Goal: Find specific page/section: Find specific page/section

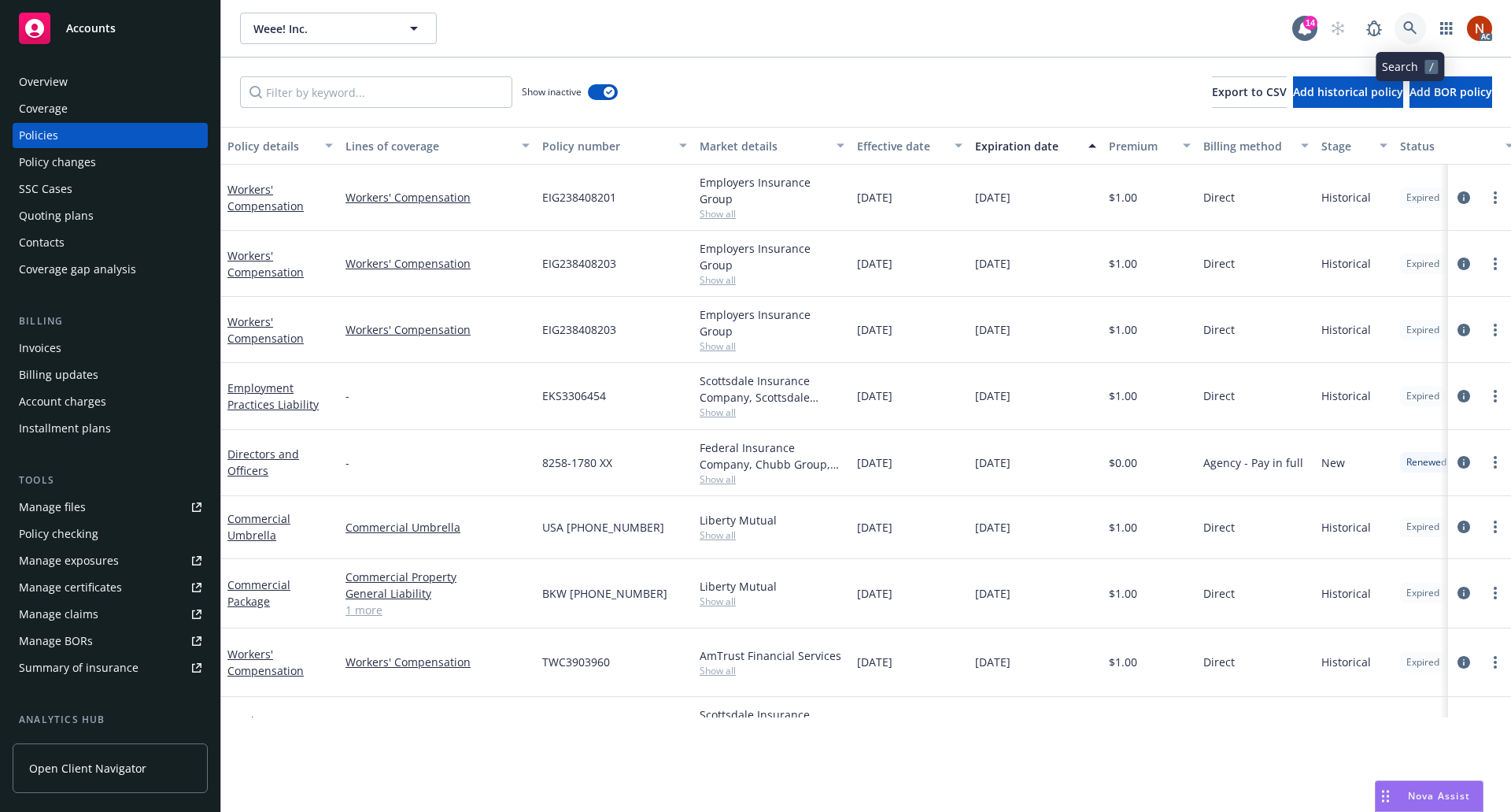
click at [1416, 31] on icon at bounding box center [1411, 29] width 14 height 14
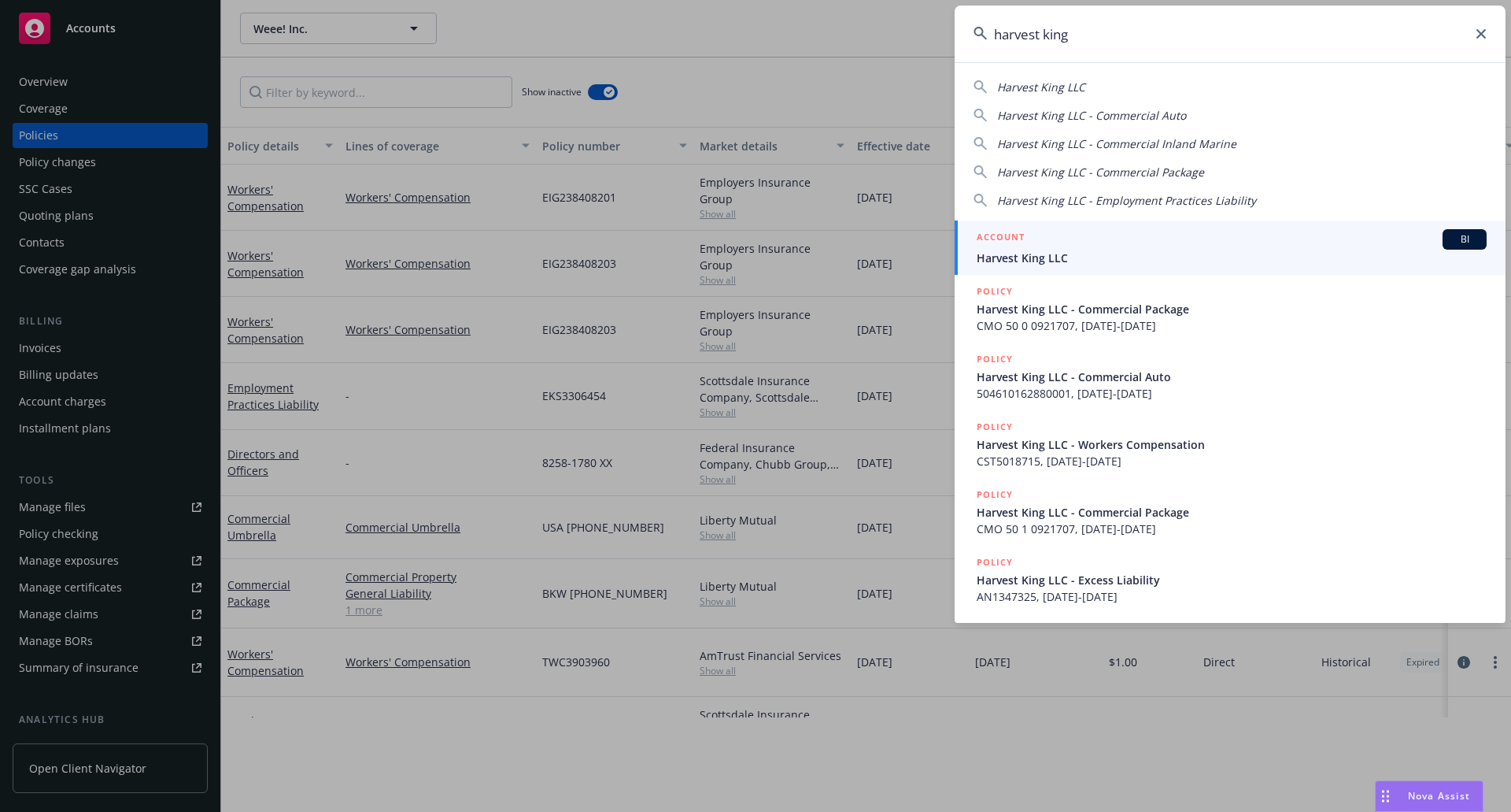
type input "harvest king"
click at [1257, 251] on span "Harvest King LLC" at bounding box center [1231, 258] width 510 height 17
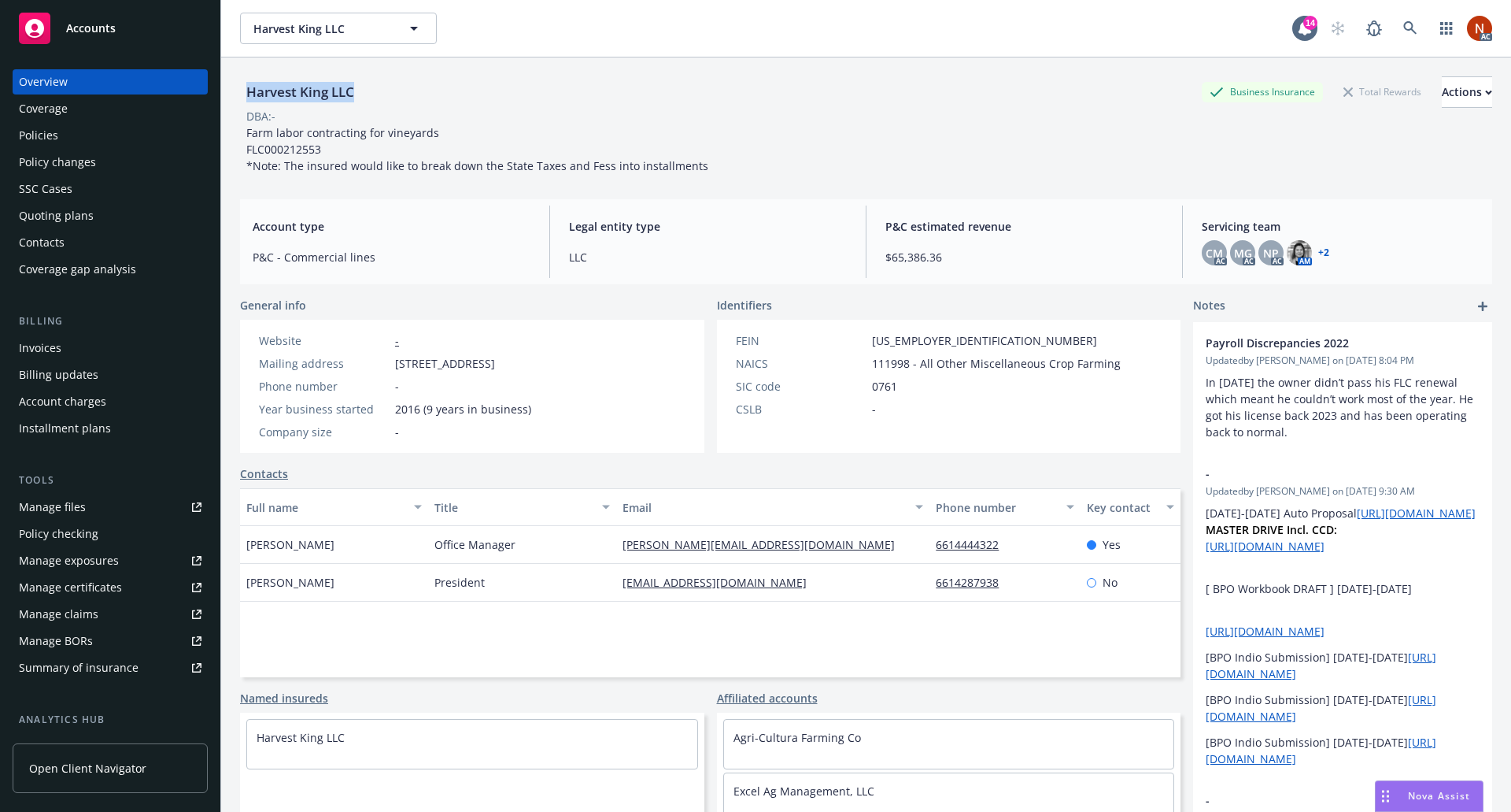
drag, startPoint x: 375, startPoint y: 89, endPoint x: 240, endPoint y: 84, distance: 135.1
click at [240, 84] on div "Harvest King LLC Business Insurance Total Rewards Actions" at bounding box center [866, 92] width 1253 height 32
copy div "Harvest King LLC"
click at [240, 84] on div "Harvest King LLC" at bounding box center [300, 92] width 120 height 21
drag, startPoint x: 363, startPoint y: 87, endPoint x: 249, endPoint y: 94, distance: 114.2
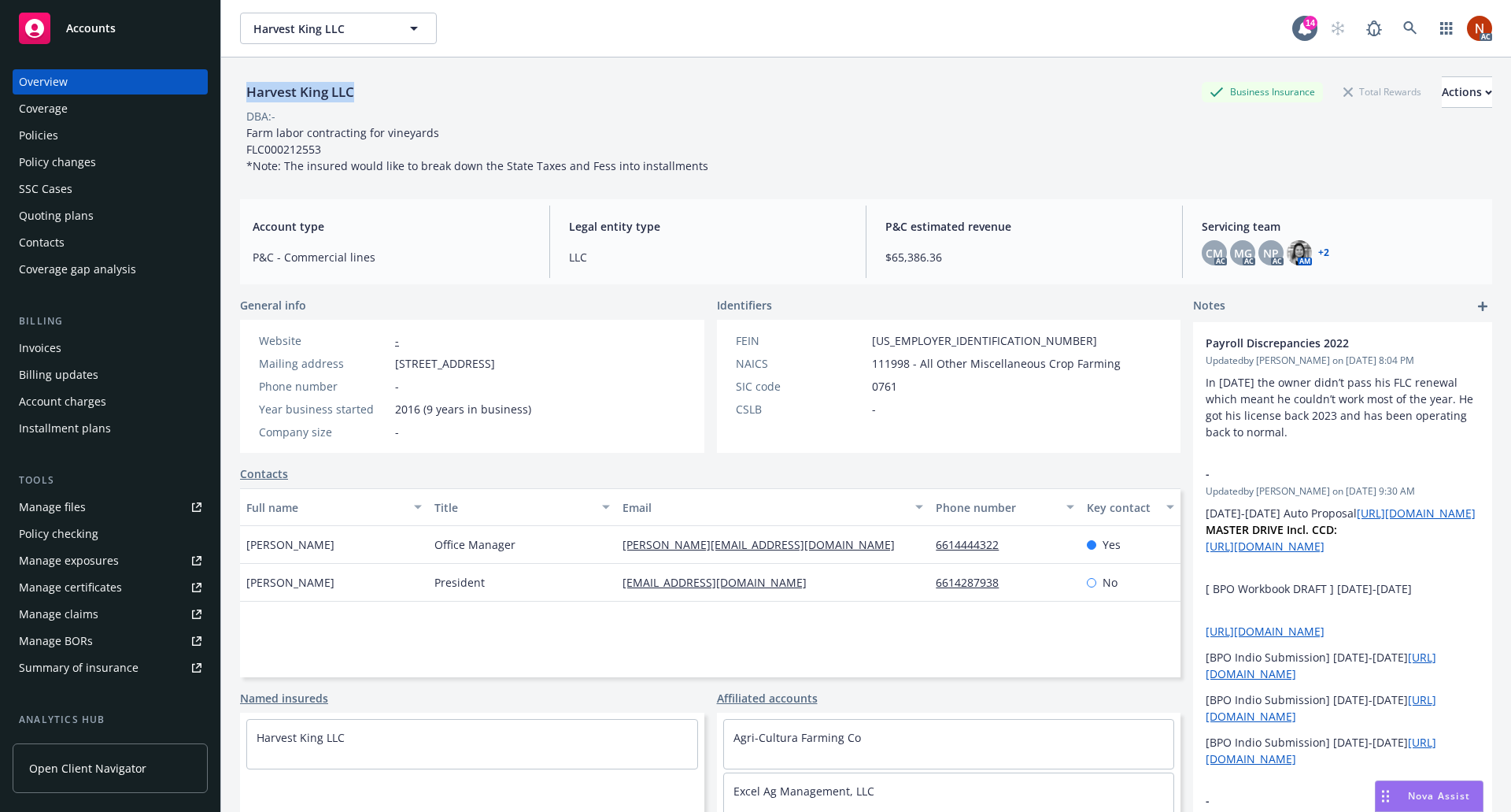
click at [249, 94] on div "Harvest King LLC Business Insurance Total Rewards Actions" at bounding box center [866, 92] width 1253 height 32
copy div "Harvest King LLC"
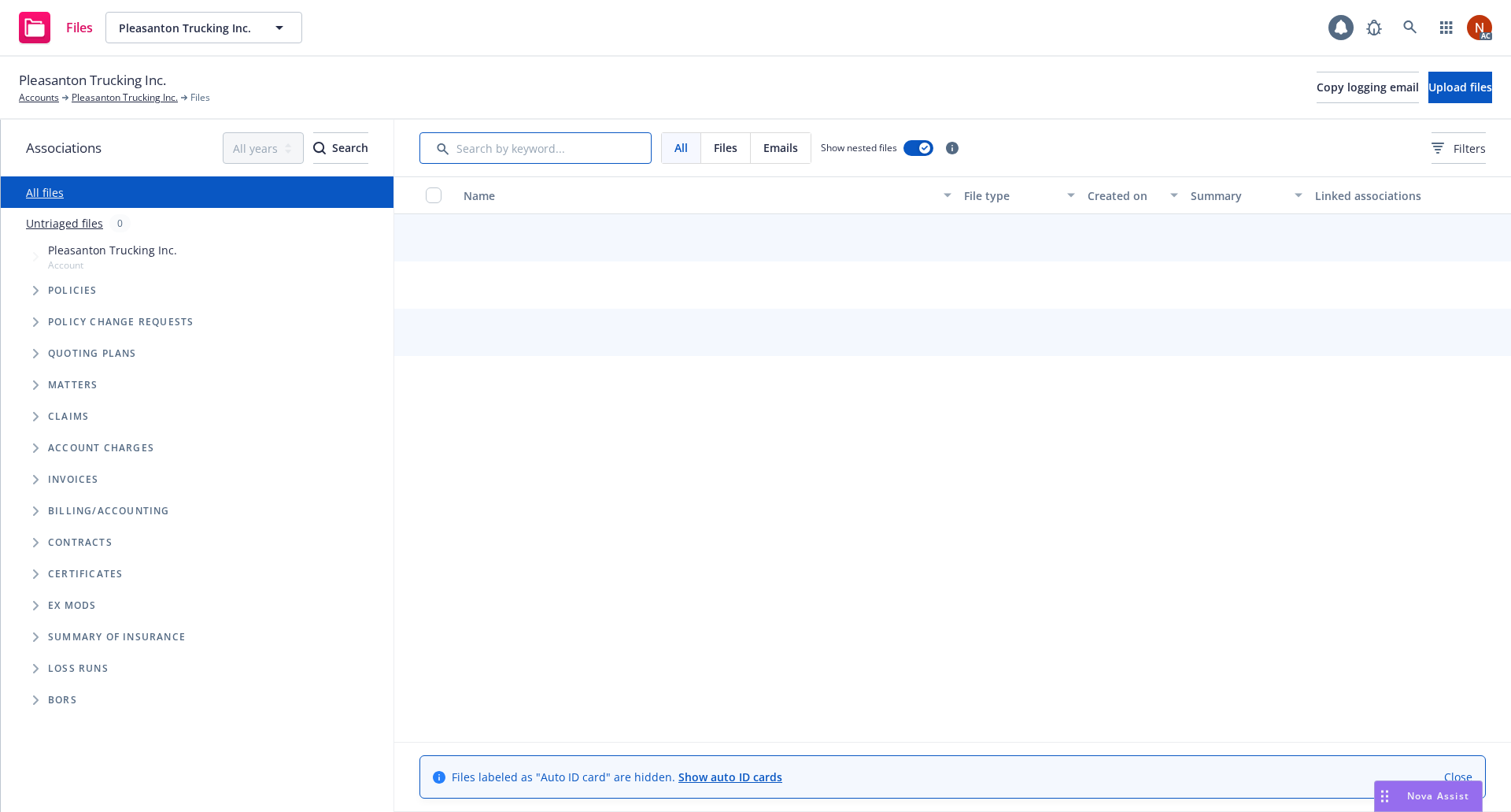
click at [535, 147] on input "Search by keyword..." at bounding box center [536, 148] width 232 height 32
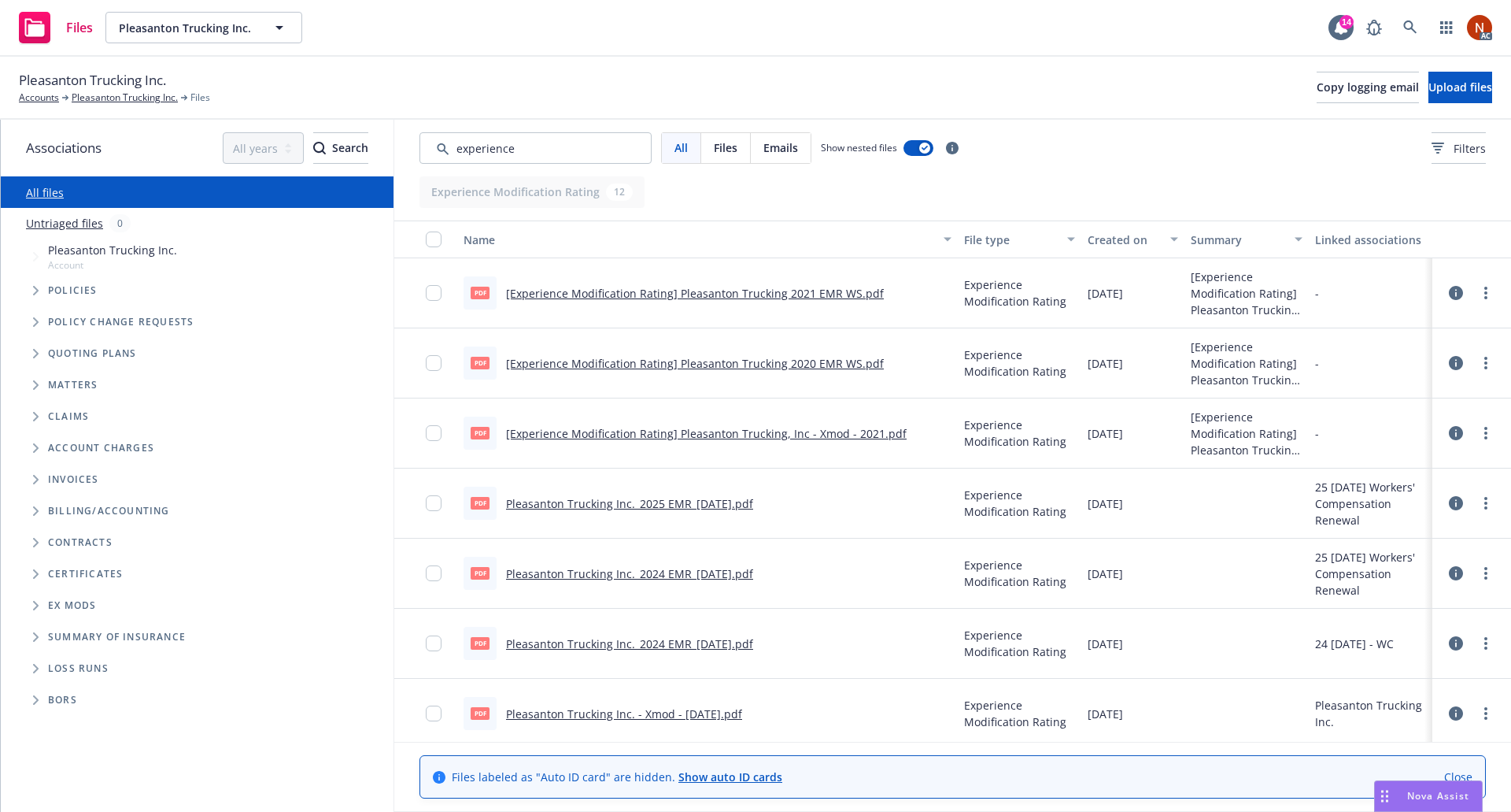
click at [1109, 243] on div "Created on" at bounding box center [1125, 239] width 73 height 17
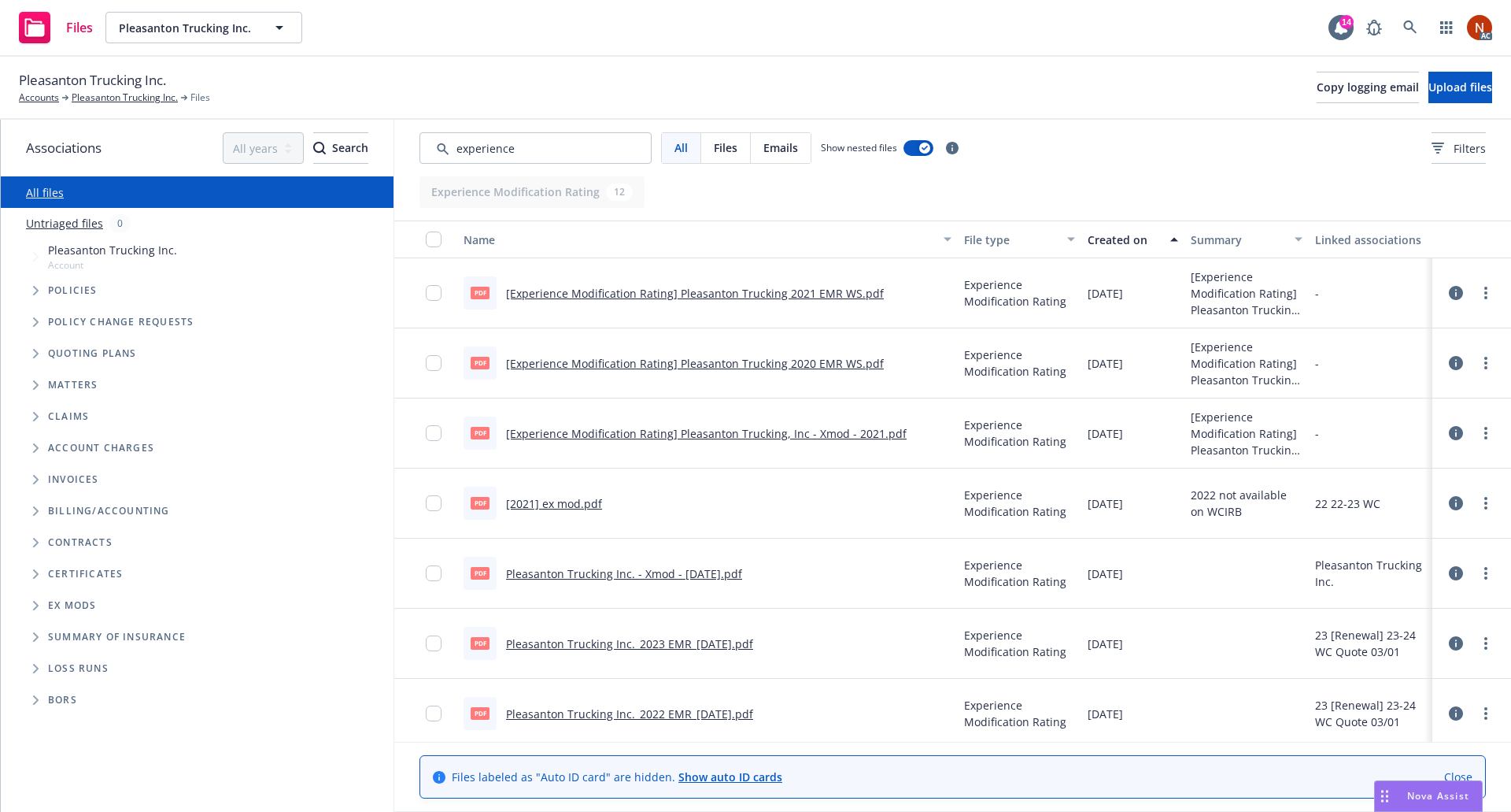
click at [1123, 242] on div "Created on" at bounding box center [1125, 239] width 73 height 17
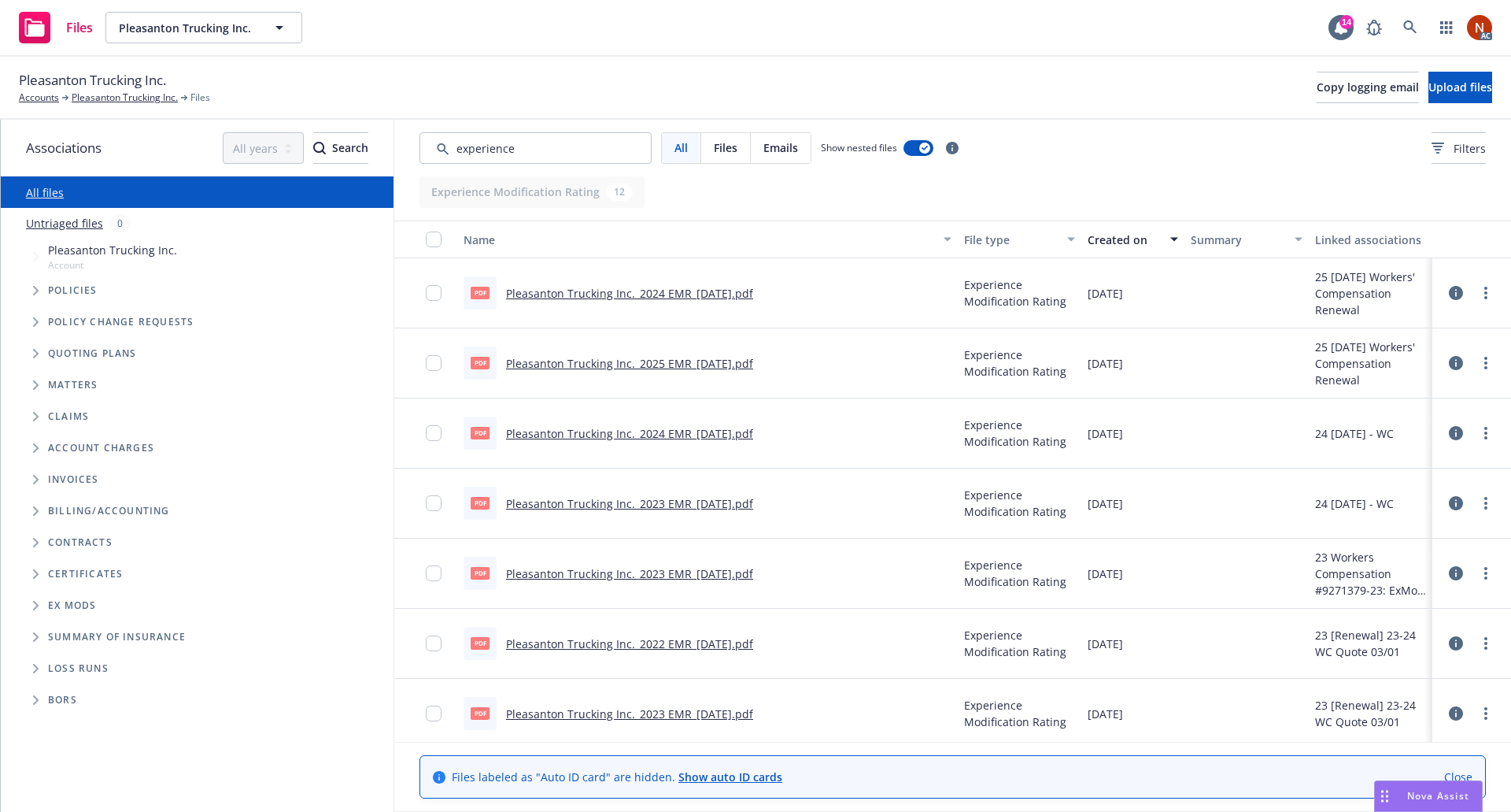
click at [734, 360] on link "Pleasanton Trucking Inc._2025 EMR_[DATE].pdf" at bounding box center [629, 363] width 247 height 15
click at [532, 137] on input "Search by keyword..." at bounding box center [536, 148] width 232 height 32
type input "audit"
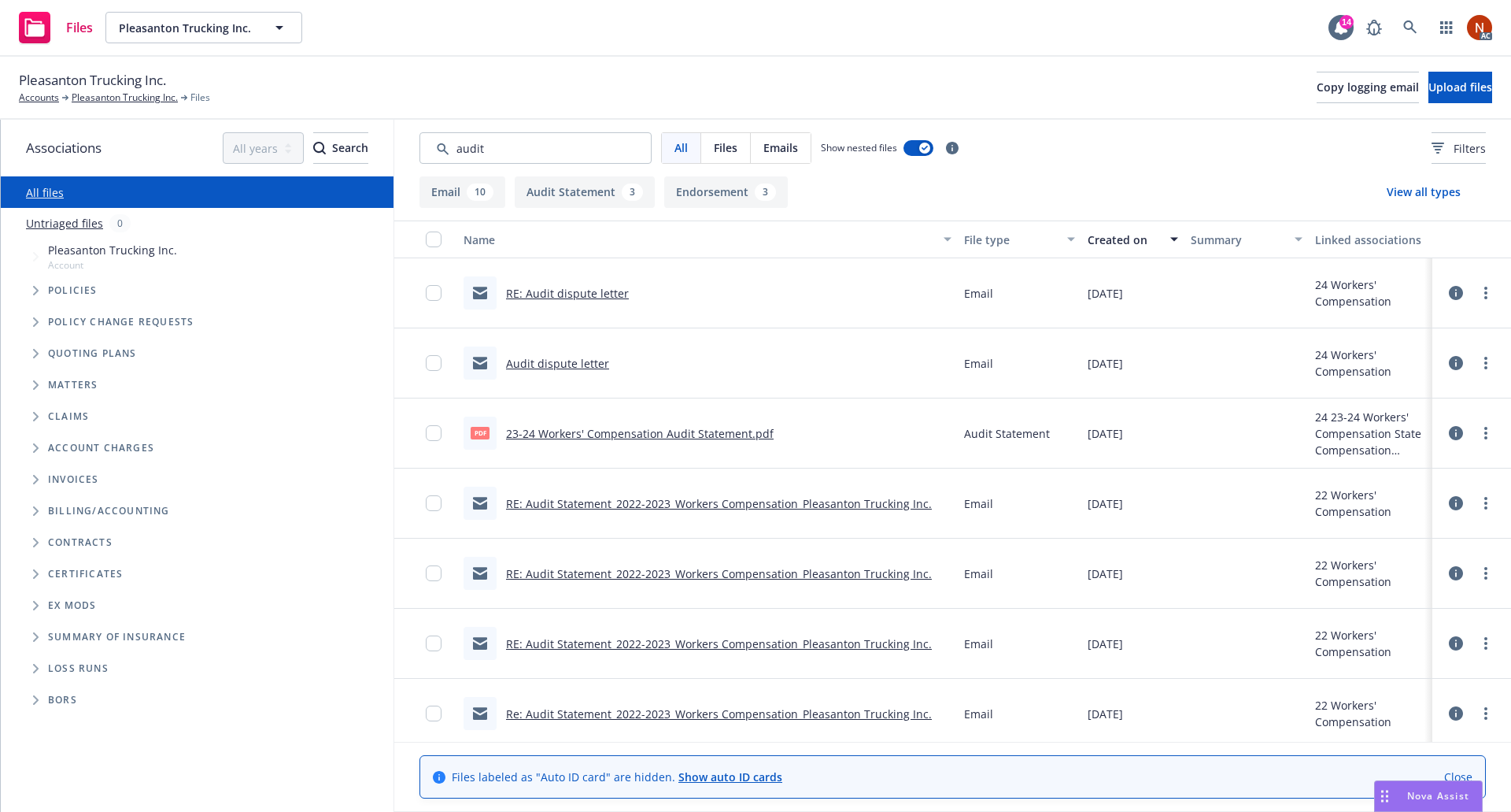
click at [1109, 241] on div "Created on" at bounding box center [1125, 239] width 73 height 17
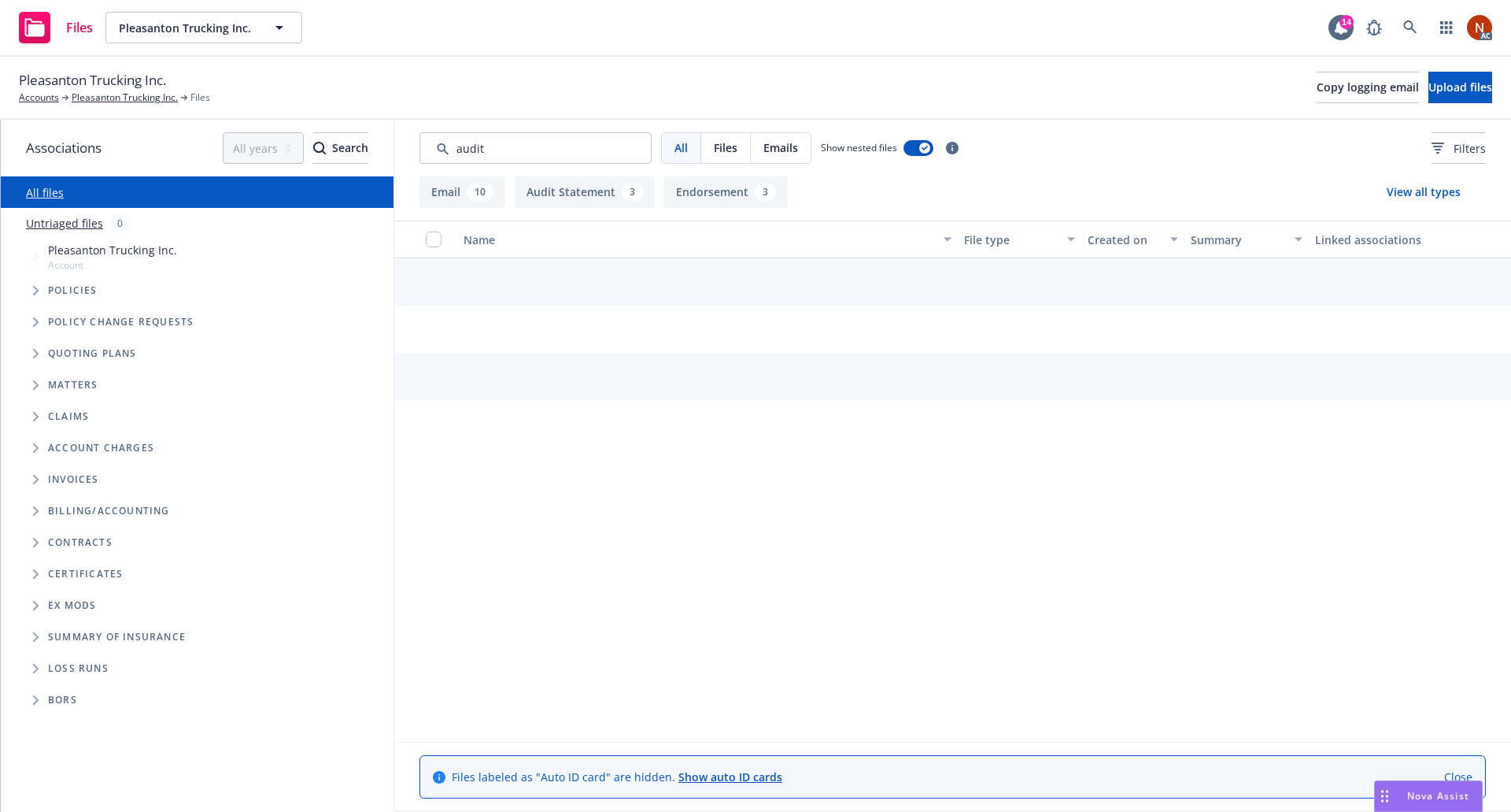
click at [1109, 241] on div "Created on" at bounding box center [1125, 239] width 73 height 17
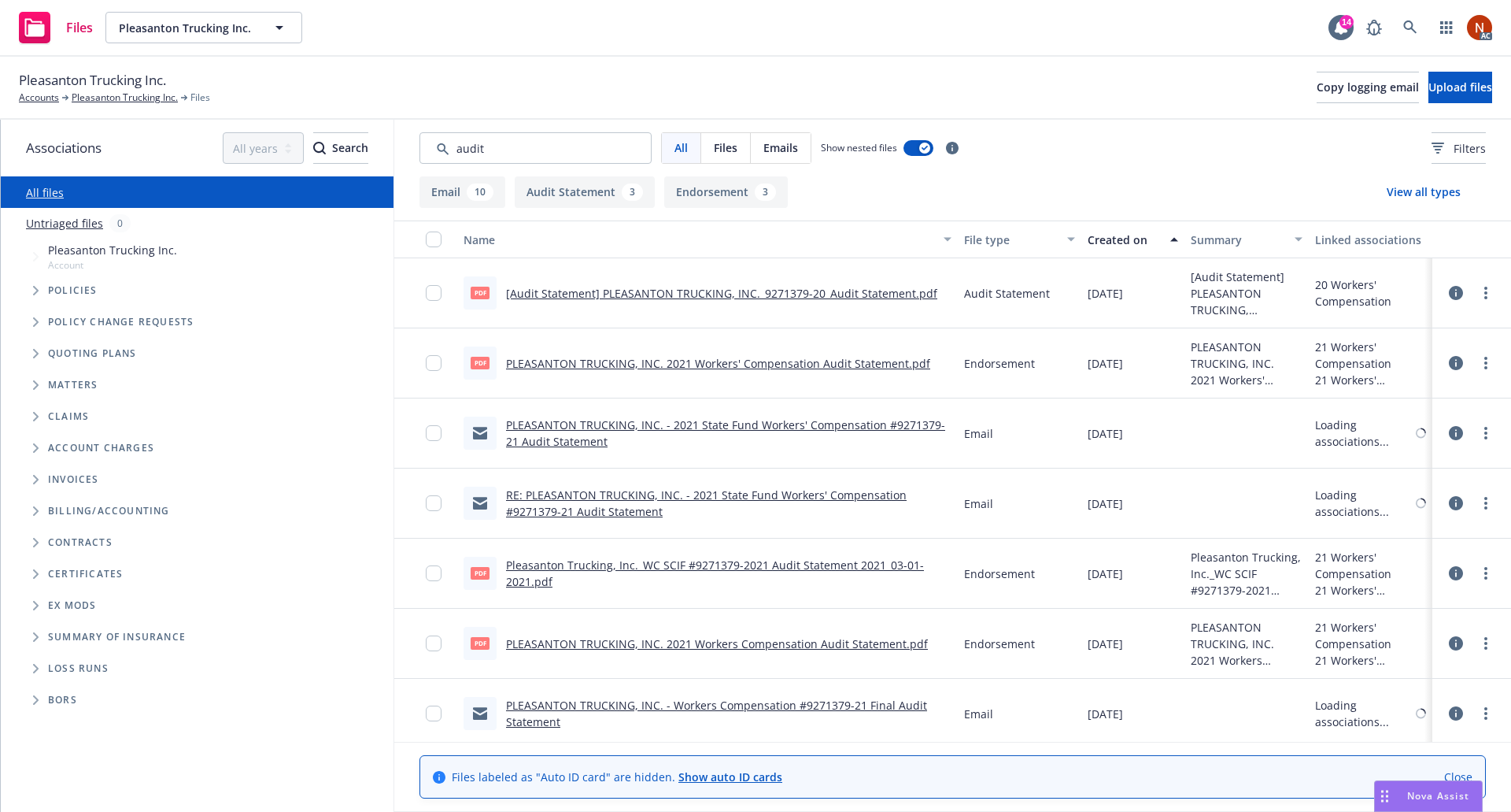
click at [1109, 241] on div "Created on" at bounding box center [1125, 239] width 73 height 17
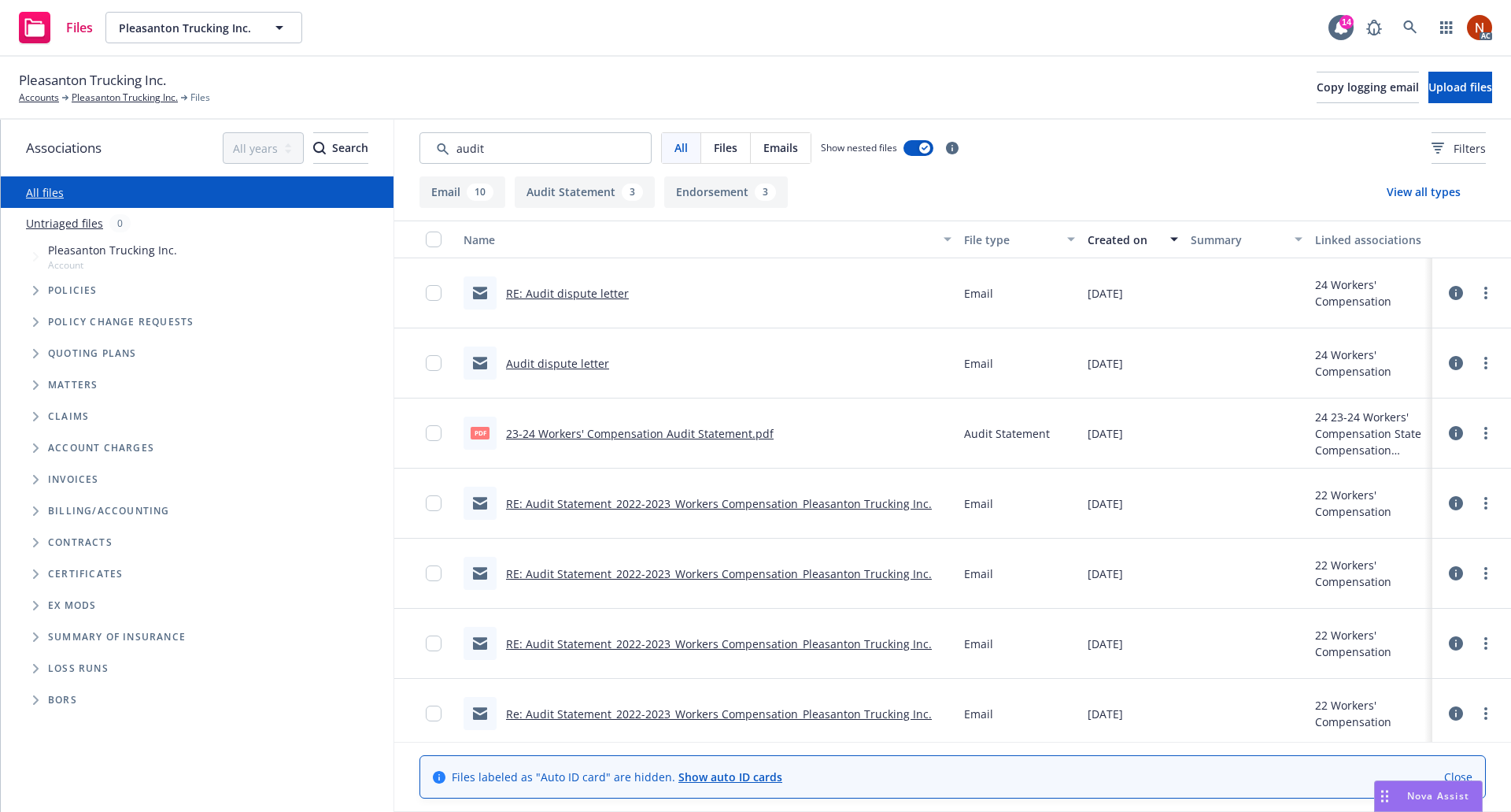
click at [604, 289] on link "RE: Audit dispute letter" at bounding box center [567, 293] width 122 height 15
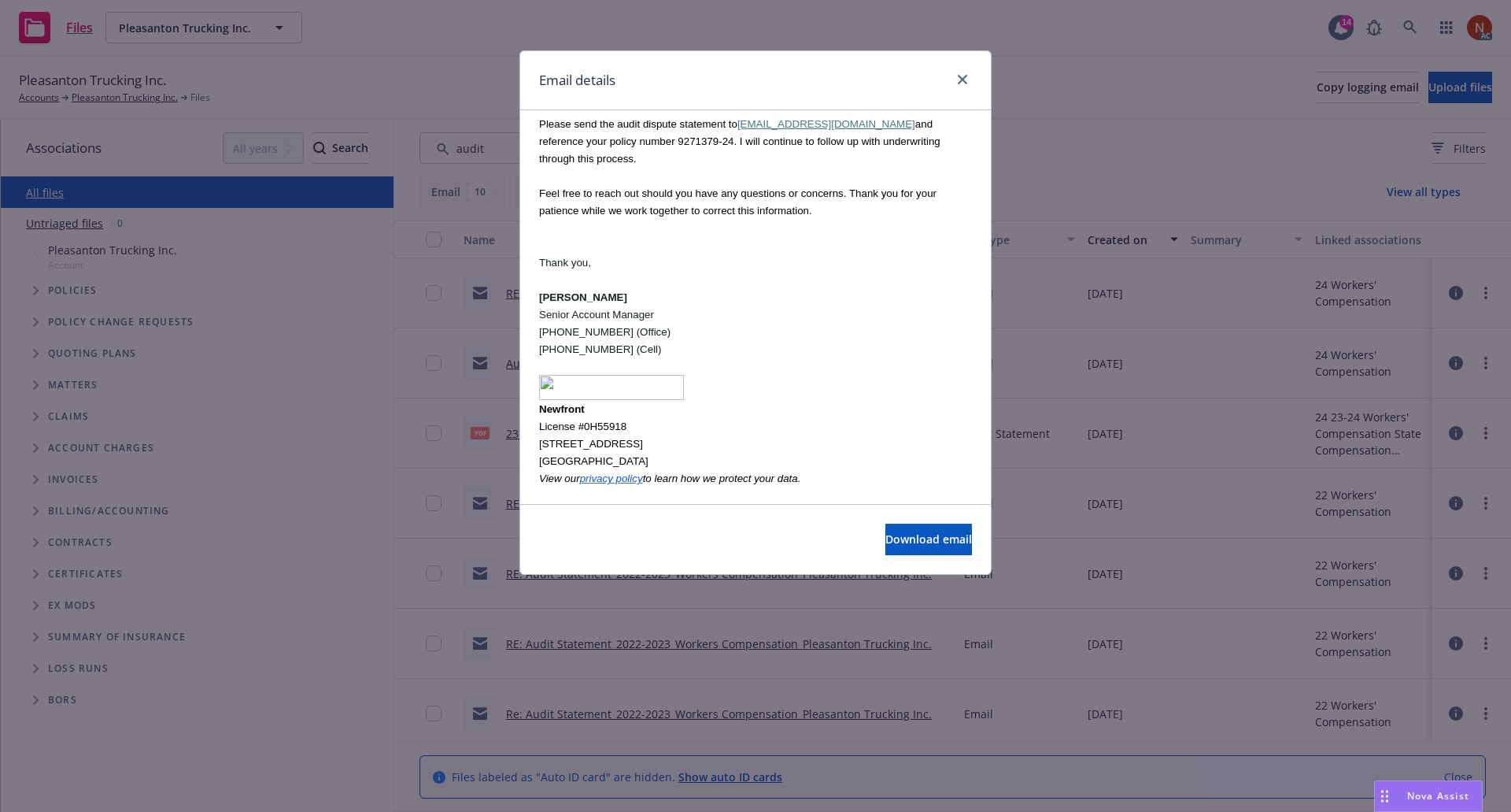
scroll to position [688, 0]
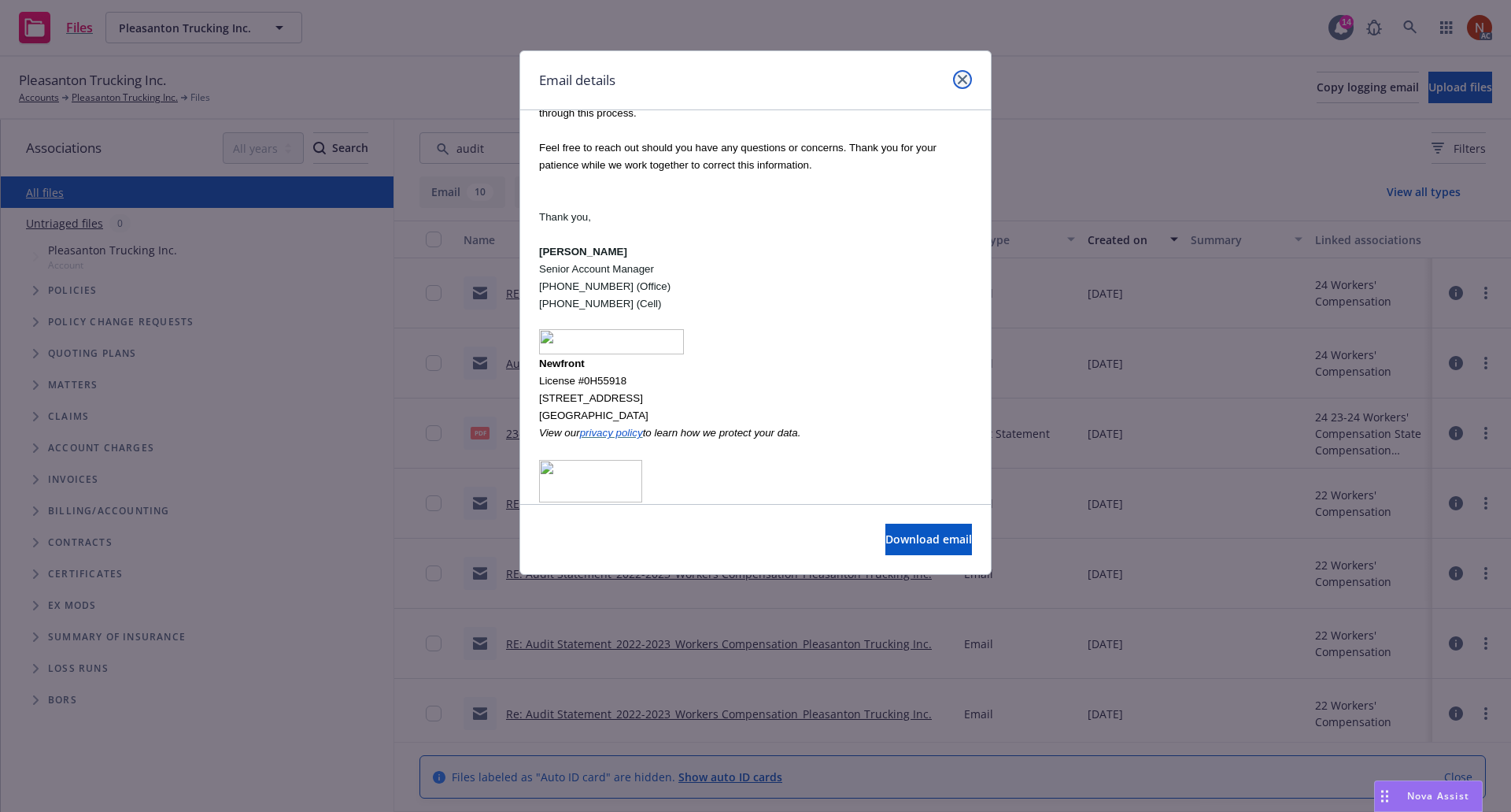
click at [960, 82] on icon "close" at bounding box center [963, 80] width 10 height 10
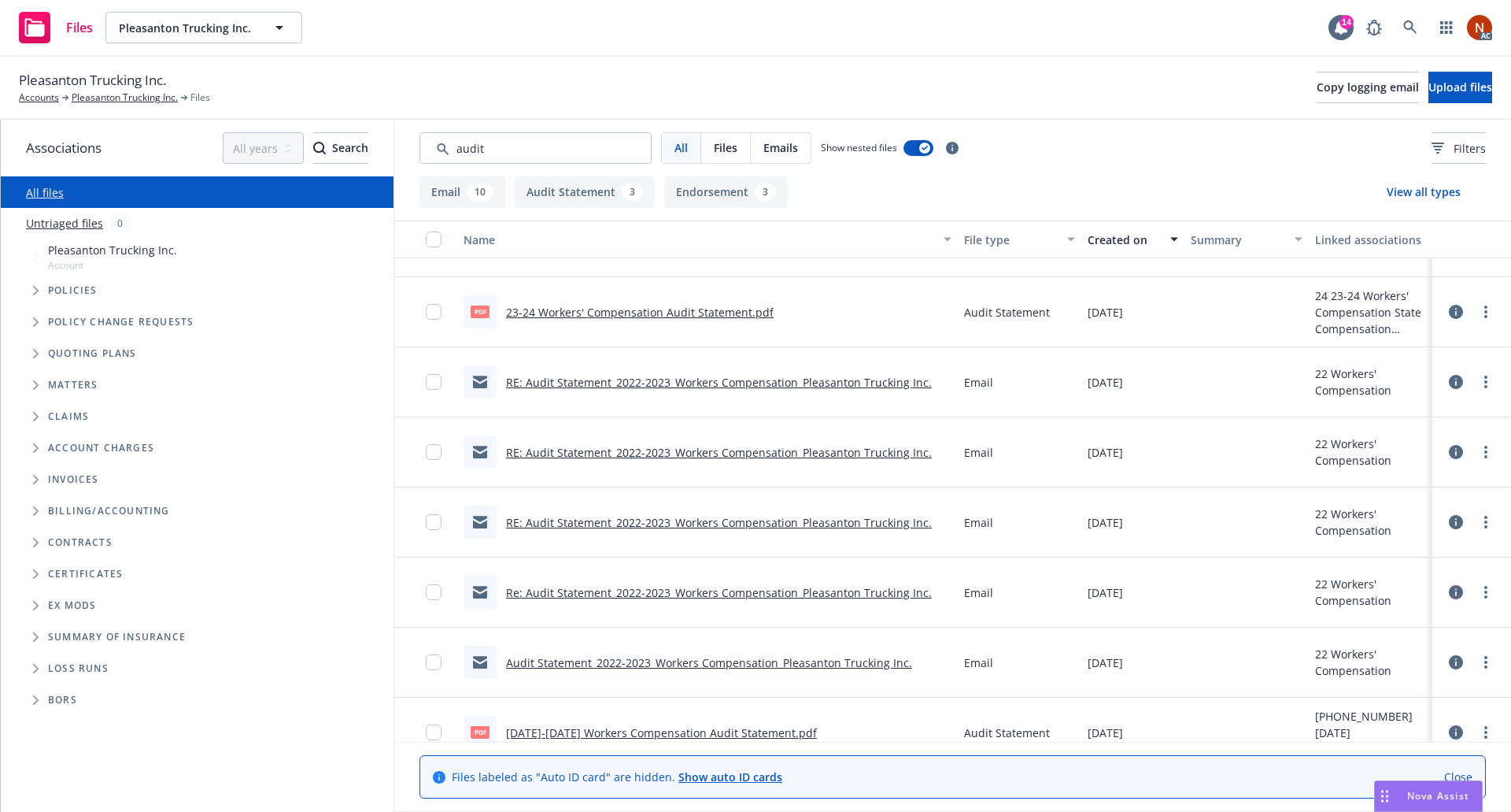
scroll to position [0, 0]
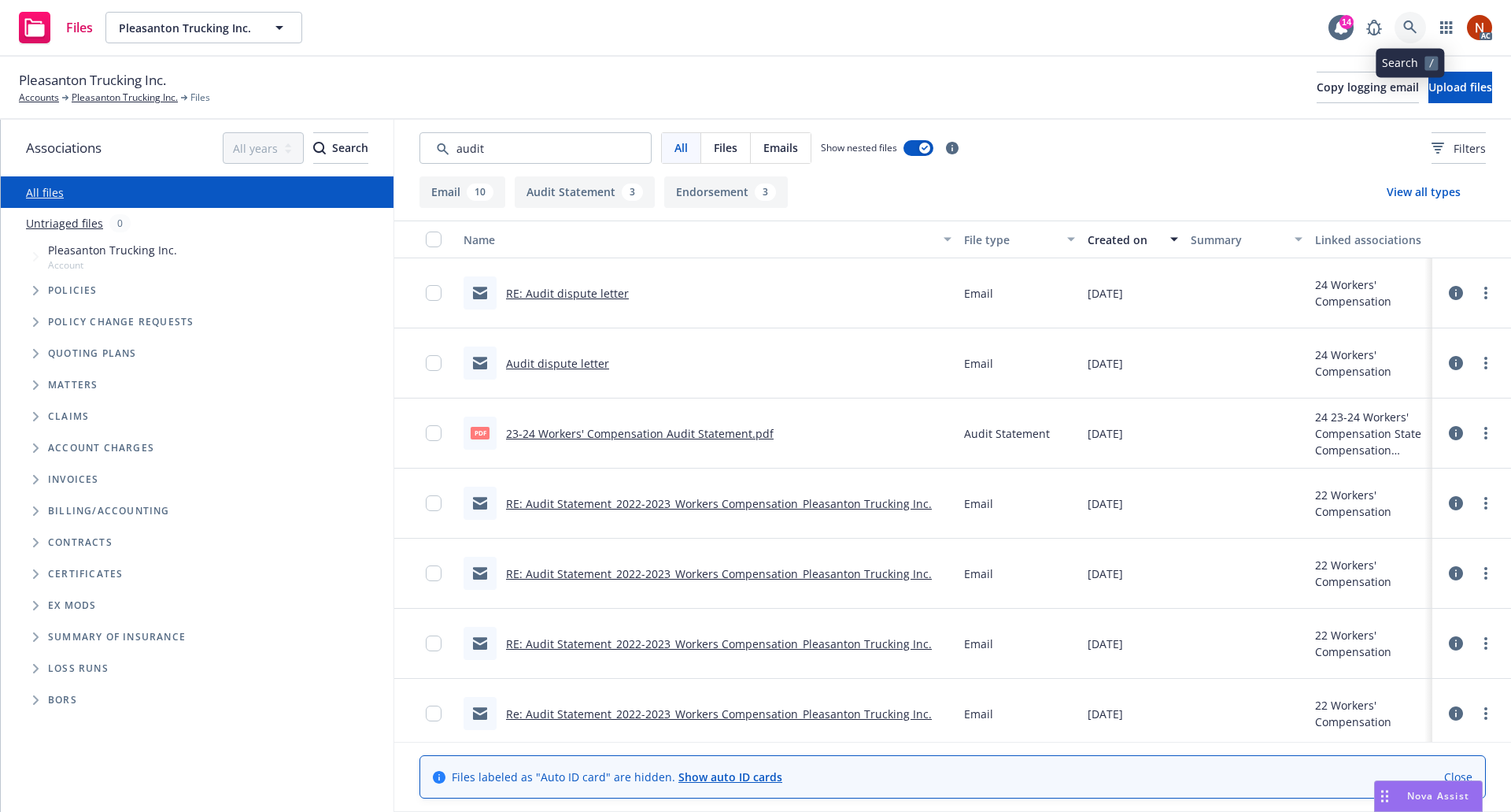
click at [1418, 20] on link at bounding box center [1411, 28] width 32 height 32
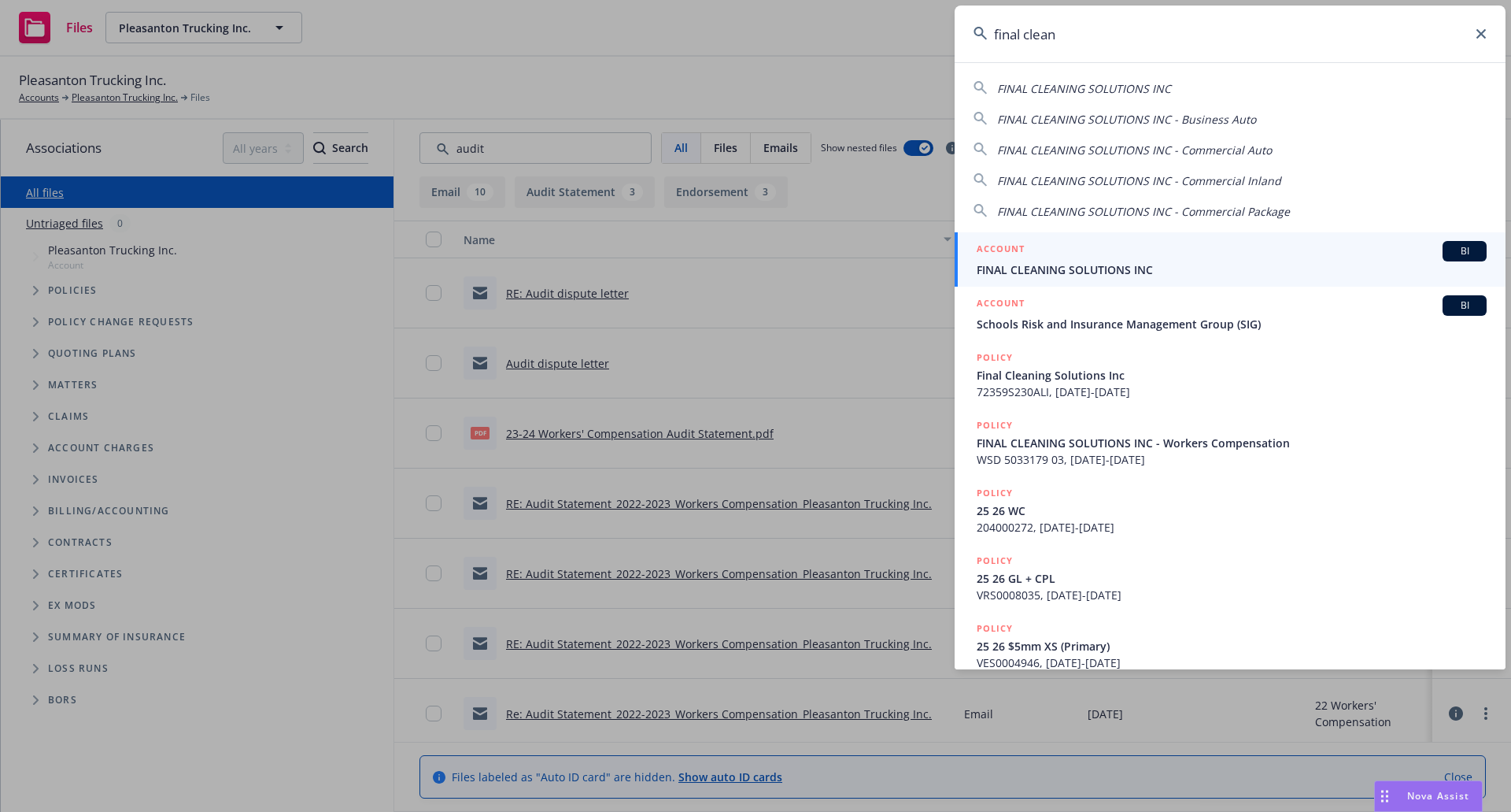
type input "final clean"
click at [1100, 254] on div "ACCOUNT BI" at bounding box center [1231, 251] width 510 height 21
